Goal: Task Accomplishment & Management: Use online tool/utility

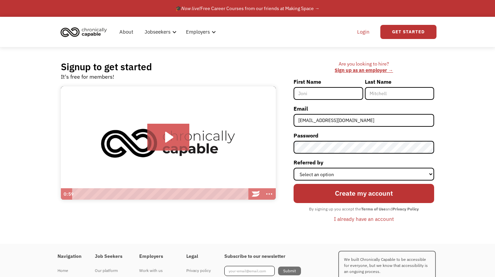
click at [367, 31] on link "Login" at bounding box center [363, 32] width 21 height 22
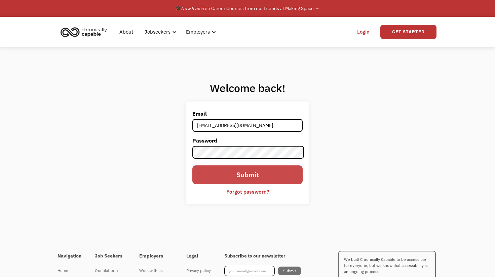
type input "[EMAIL_ADDRESS][DOMAIN_NAME]"
click at [252, 174] on input "Submit" at bounding box center [247, 175] width 110 height 19
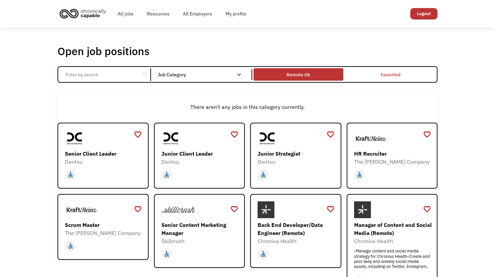
click at [286, 75] on div "Remote Ok" at bounding box center [298, 74] width 89 height 9
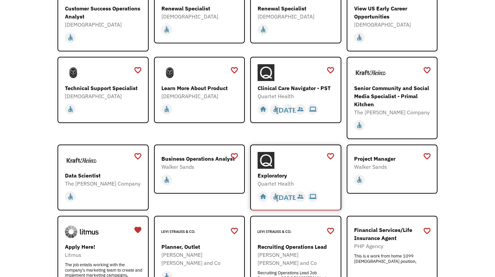
scroll to position [662, 0]
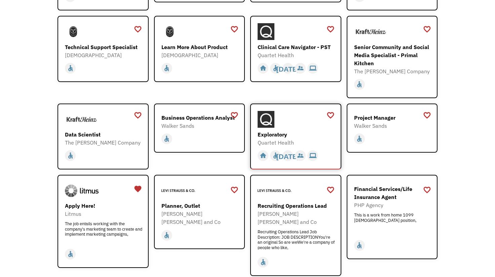
click at [266, 119] on img at bounding box center [266, 119] width 17 height 17
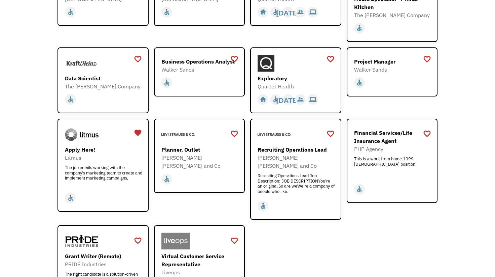
scroll to position [732, 0]
